Goal: Navigation & Orientation: Find specific page/section

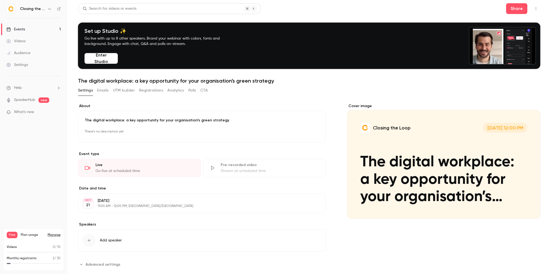
click at [103, 91] on button "Emails" at bounding box center [102, 90] width 11 height 9
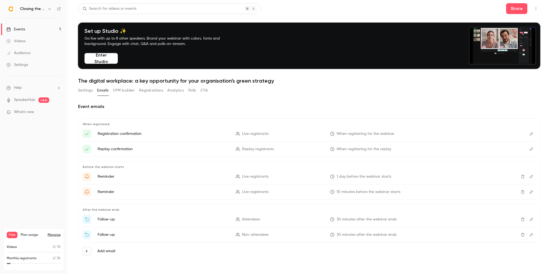
click at [90, 92] on button "Settings" at bounding box center [85, 90] width 15 height 9
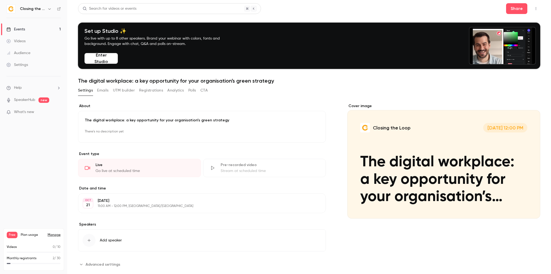
click at [21, 28] on div "Events" at bounding box center [15, 29] width 19 height 5
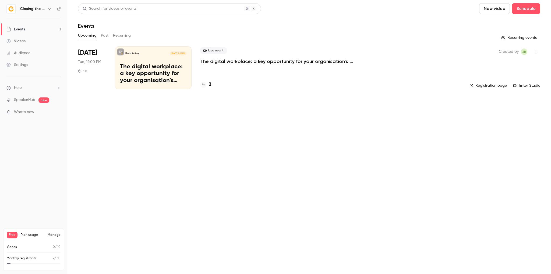
click at [150, 71] on p "The digital workplace: a key opportunity for your organisation’s green strategy" at bounding box center [153, 73] width 66 height 21
